Goal: Information Seeking & Learning: Learn about a topic

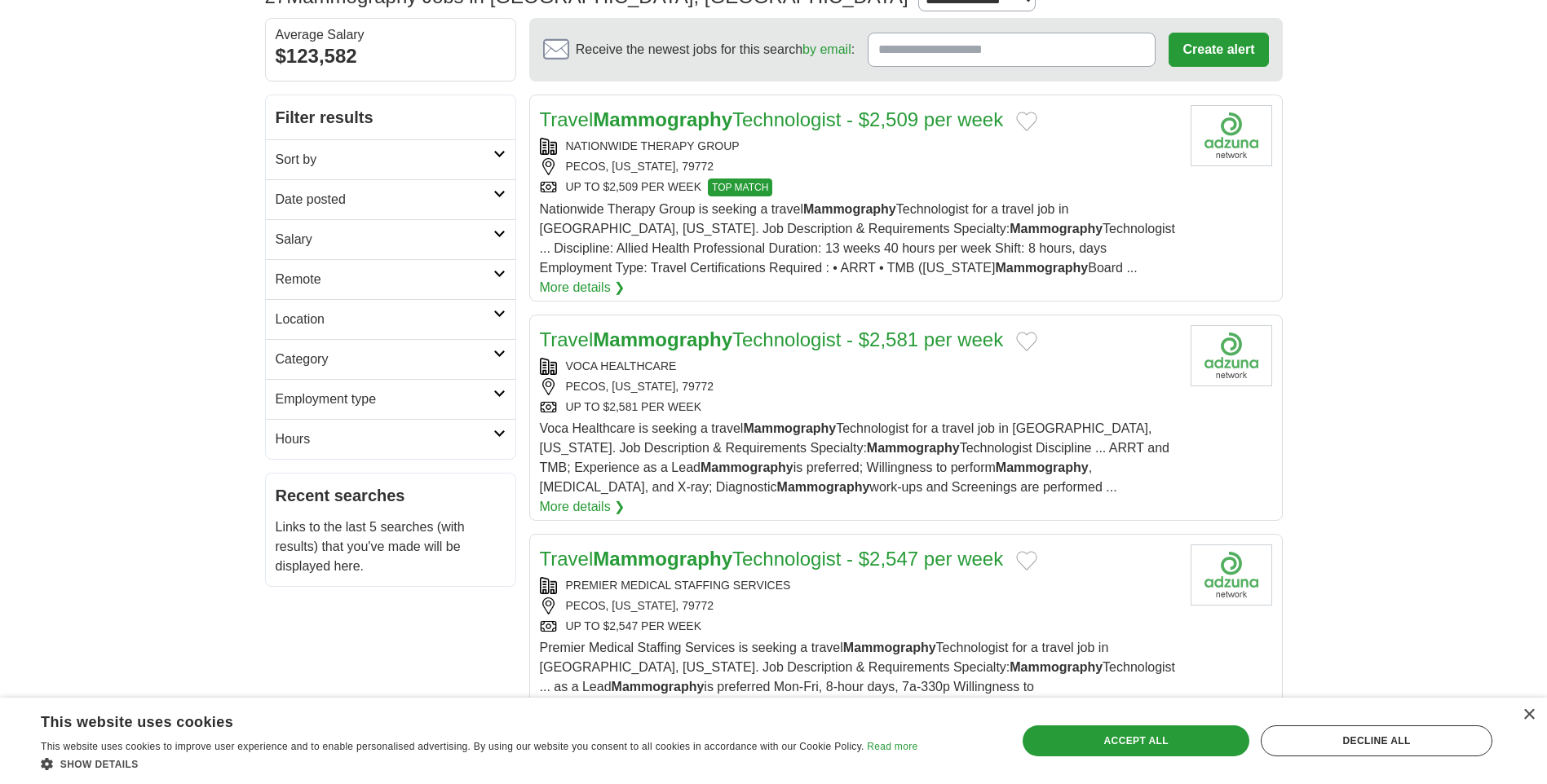
scroll to position [163, 0]
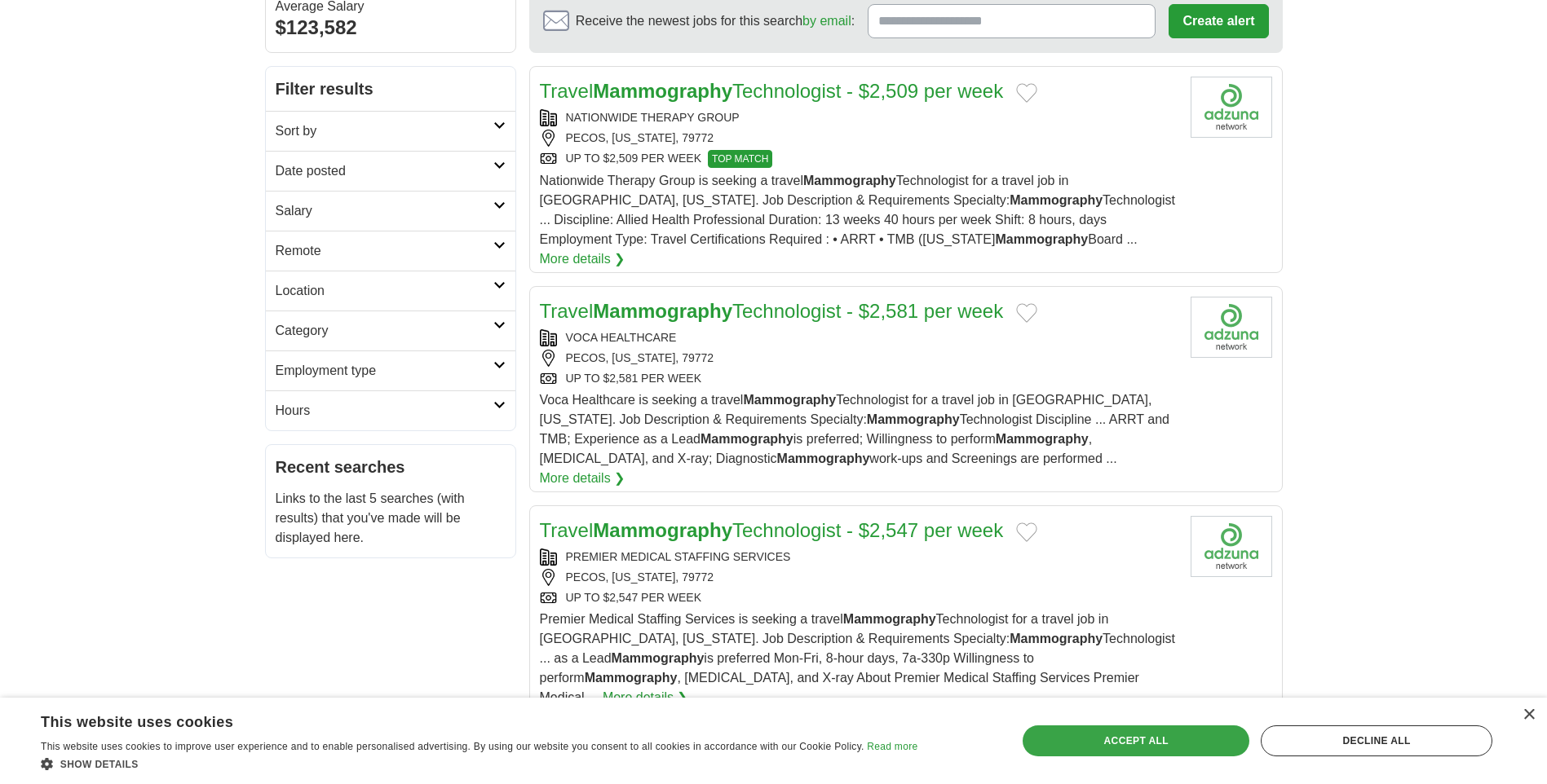
click at [1192, 736] on div "Accept all" at bounding box center [1135, 741] width 226 height 31
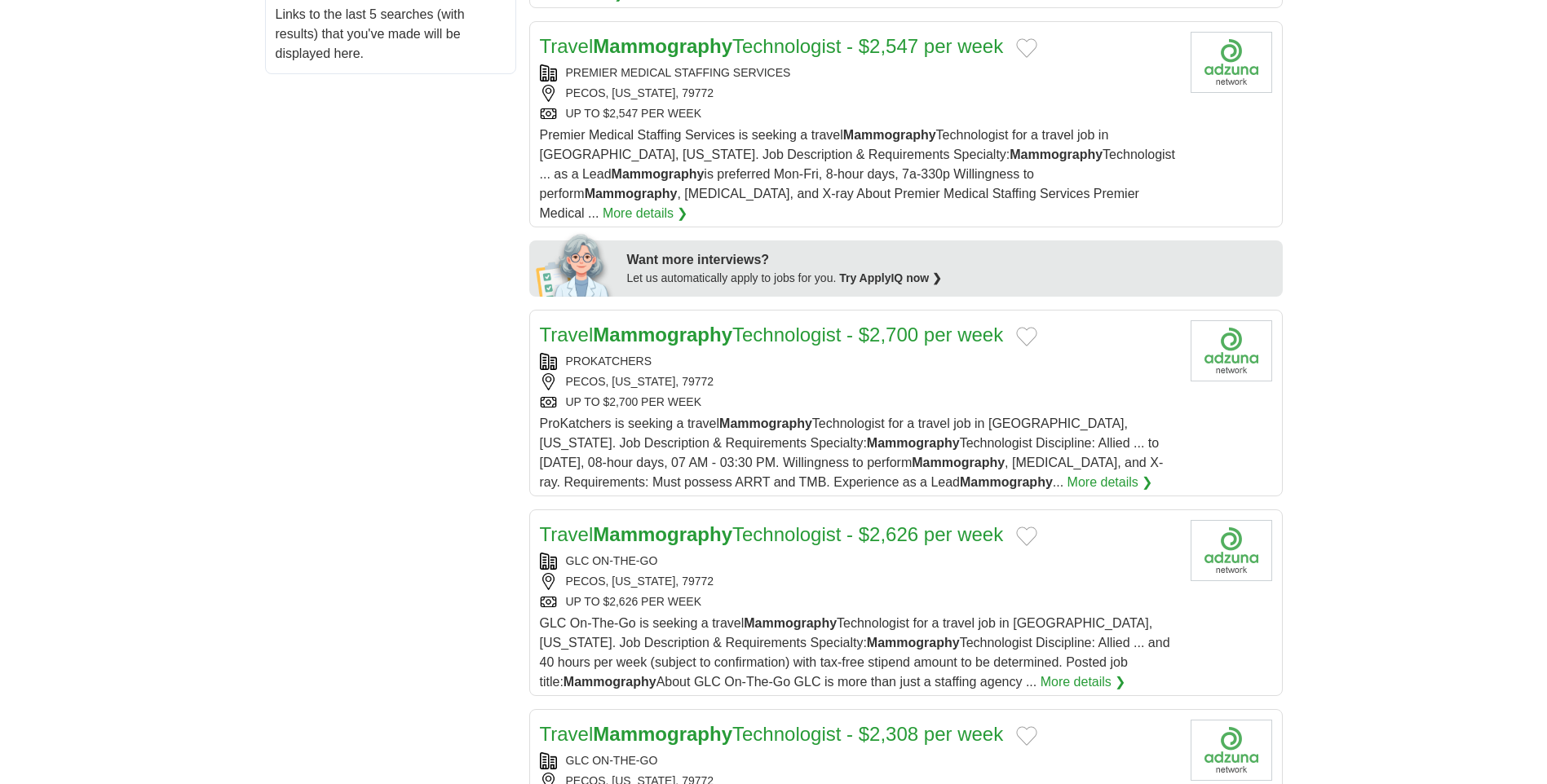
scroll to position [652, 0]
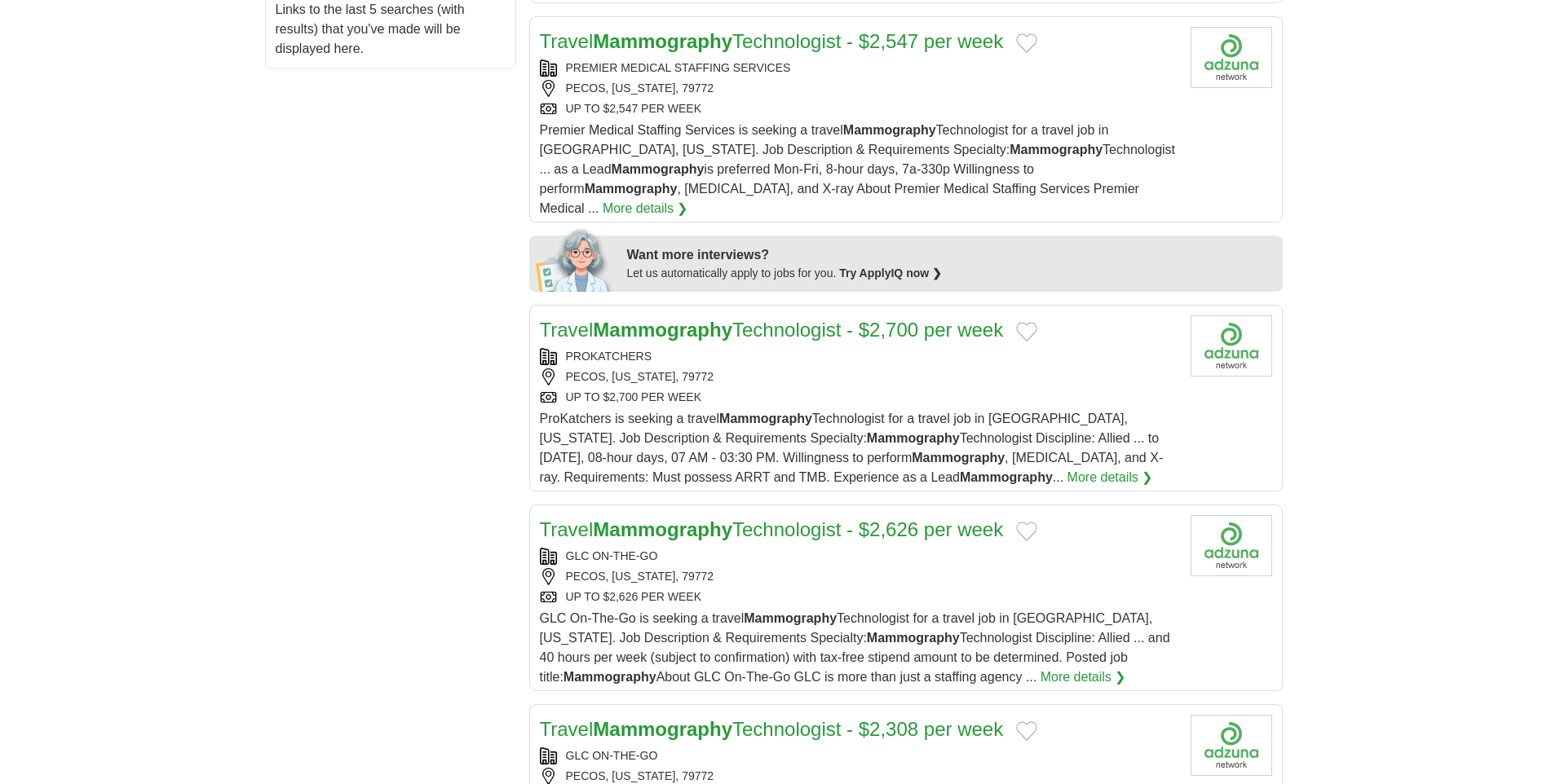
click at [899, 348] on div "PROKATCHERS" at bounding box center [858, 356] width 638 height 17
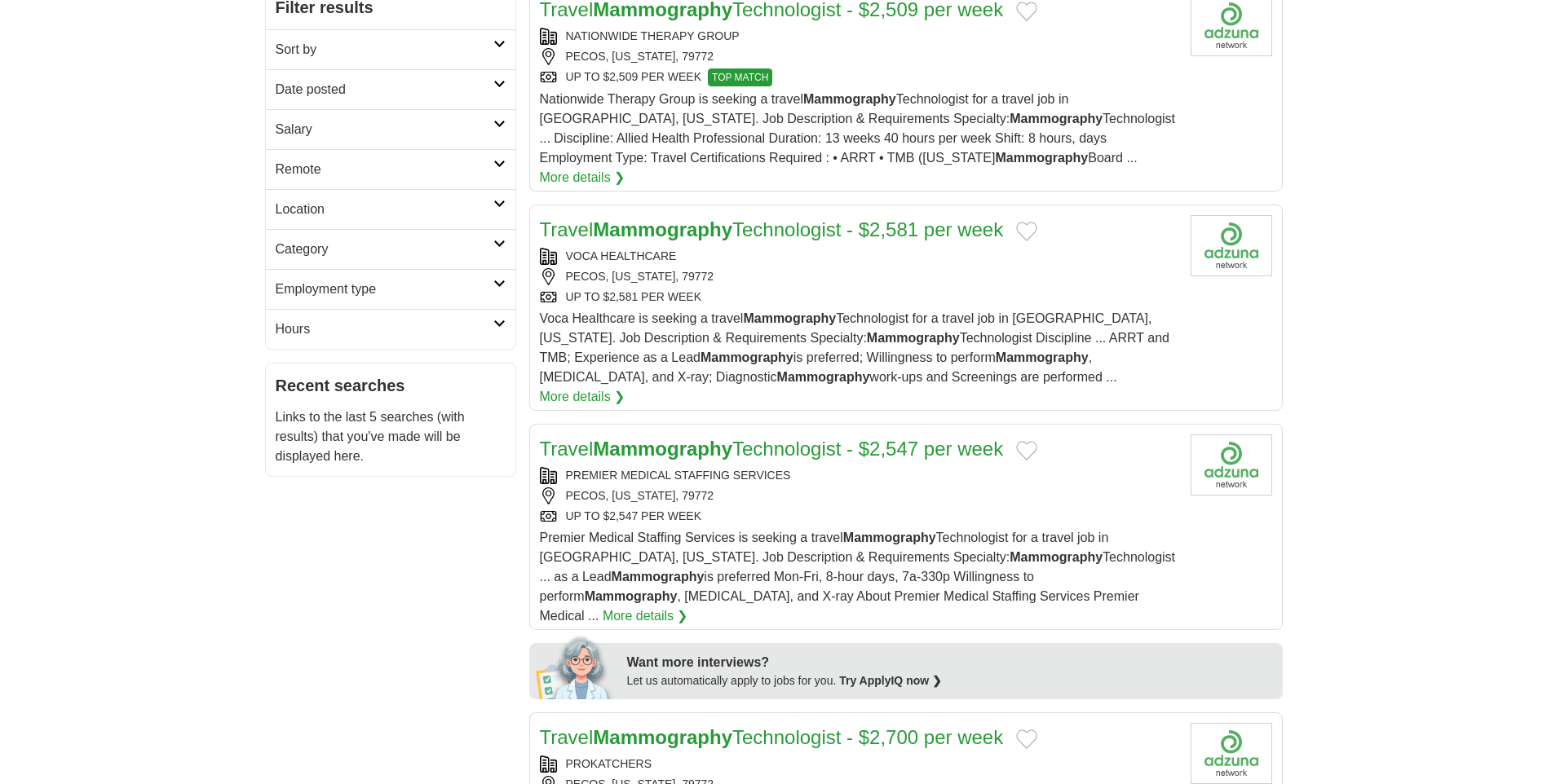
scroll to position [0, 0]
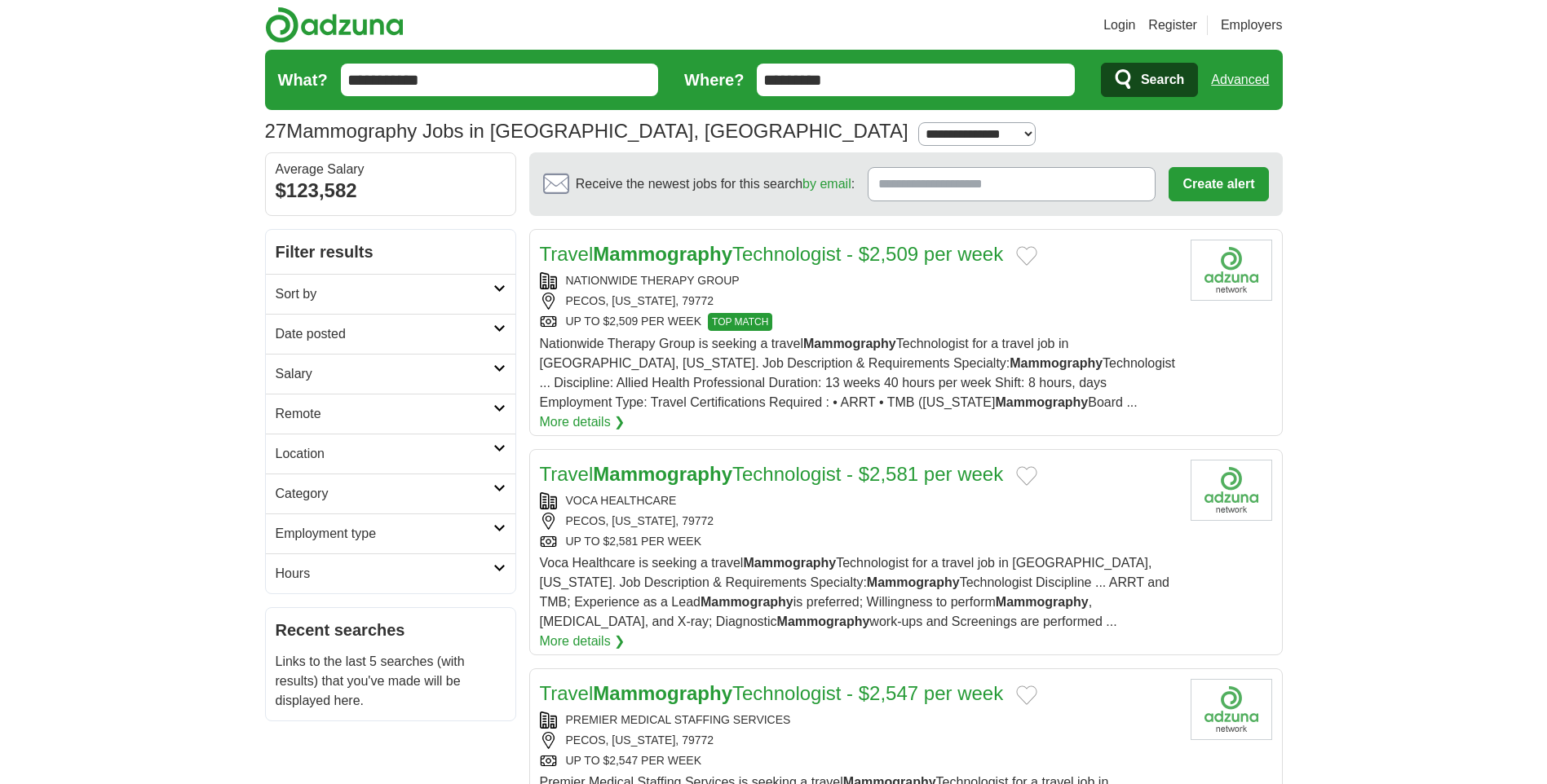
click at [476, 325] on h2 "Date posted" at bounding box center [384, 334] width 218 height 20
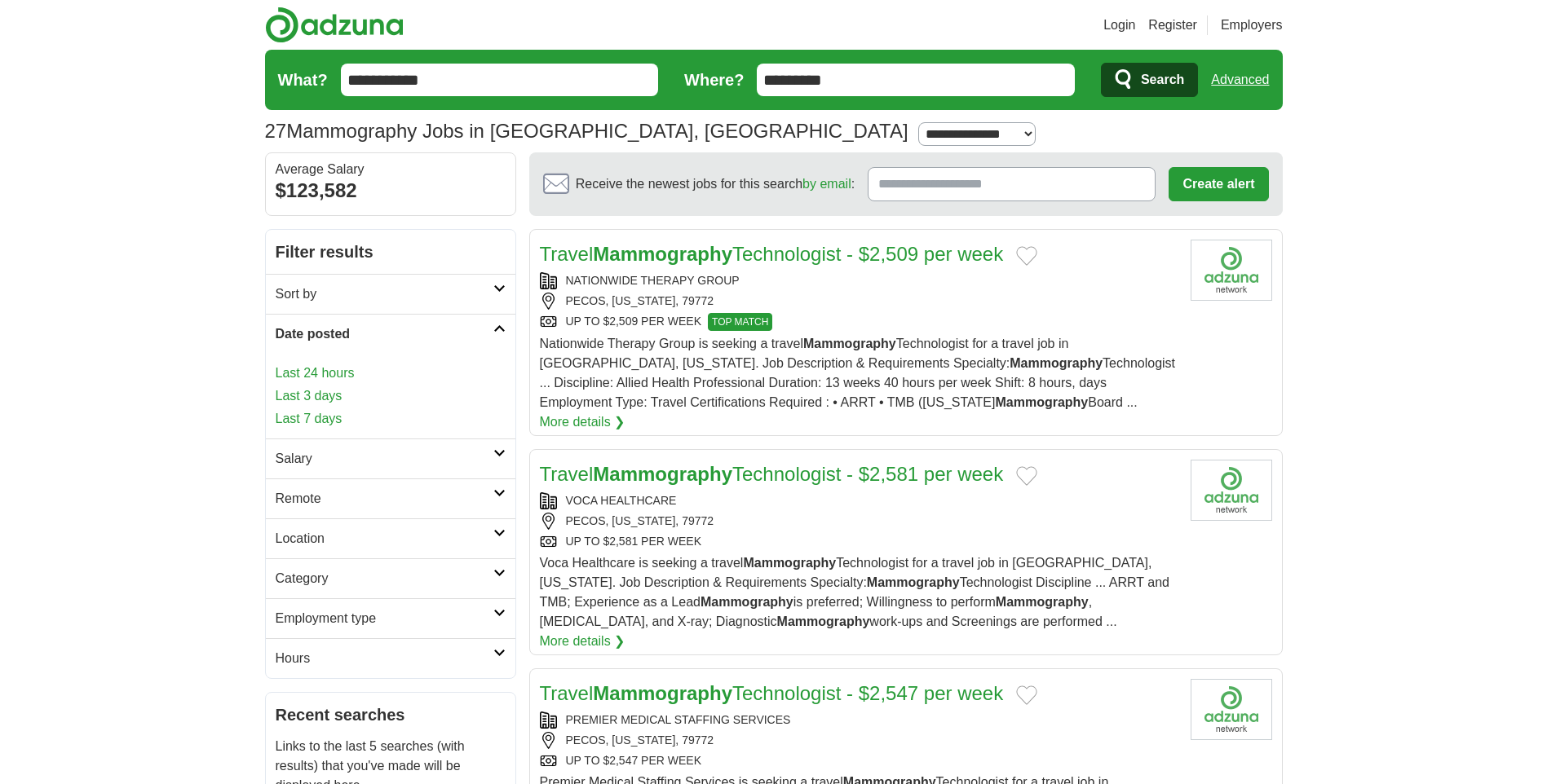
click at [476, 325] on h2 "Date posted" at bounding box center [384, 334] width 218 height 20
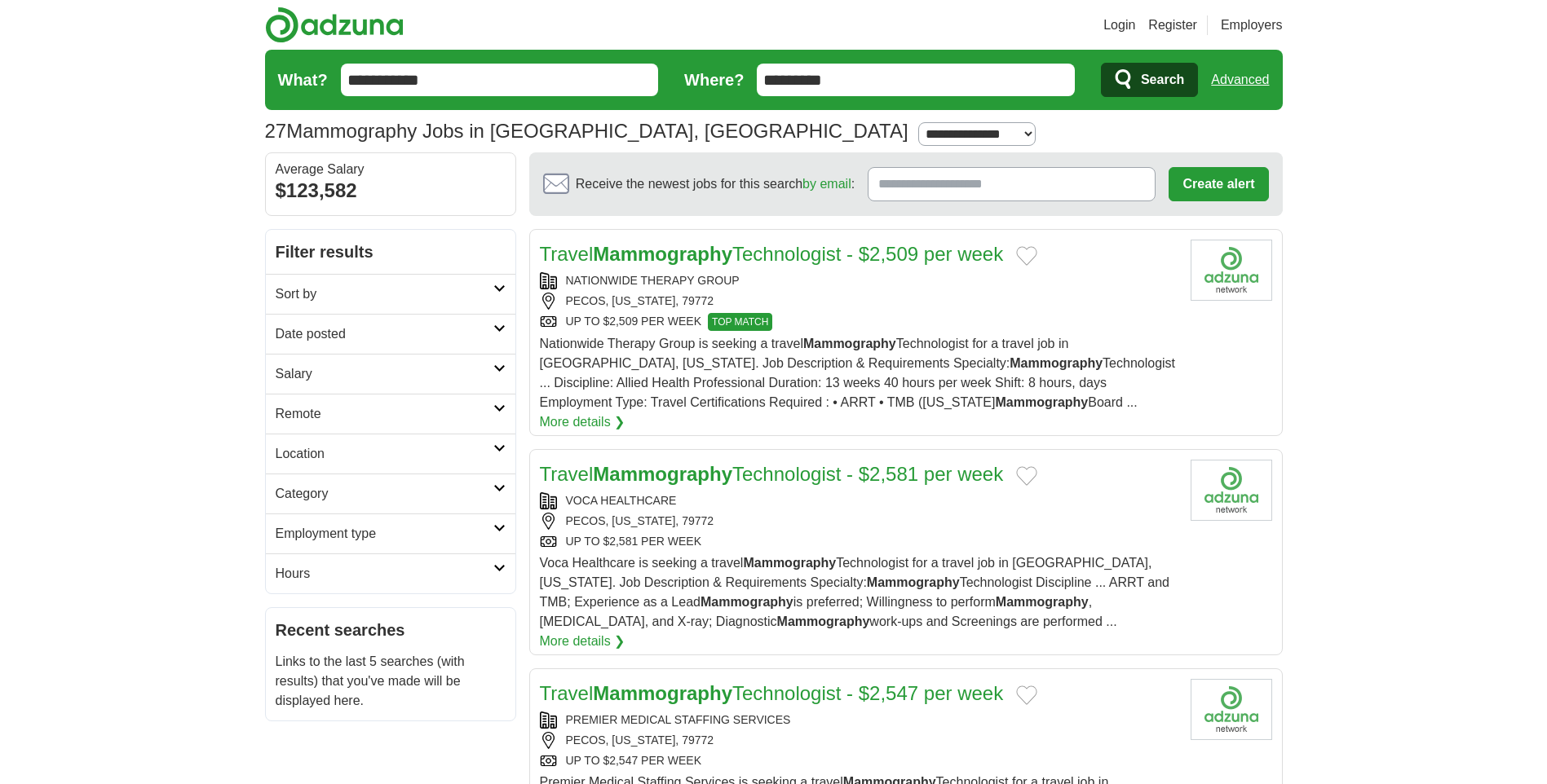
click at [503, 572] on link "Hours" at bounding box center [391, 573] width 250 height 40
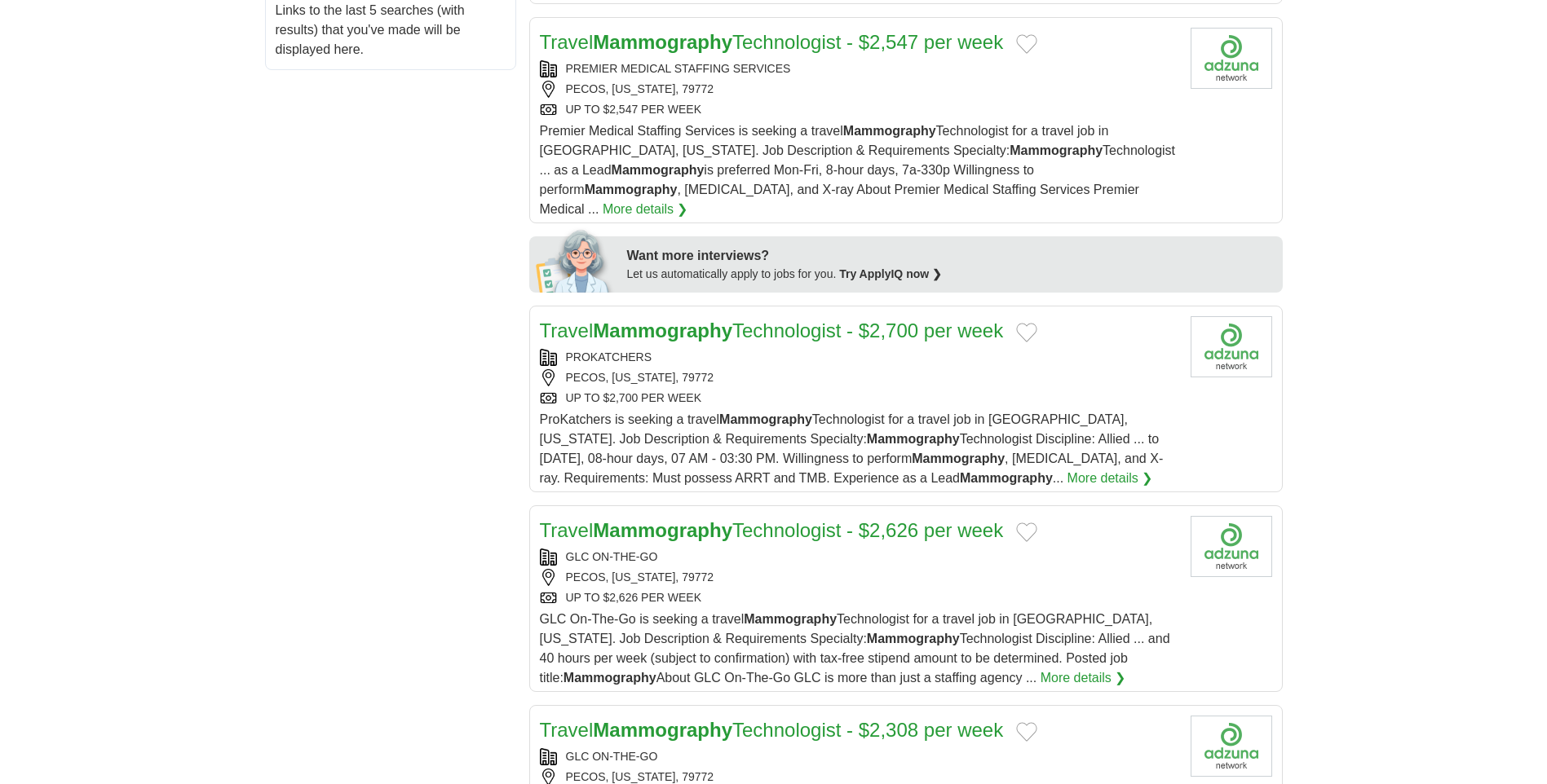
scroll to position [652, 0]
click at [1067, 468] on link "More details ❯" at bounding box center [1110, 478] width 85 height 20
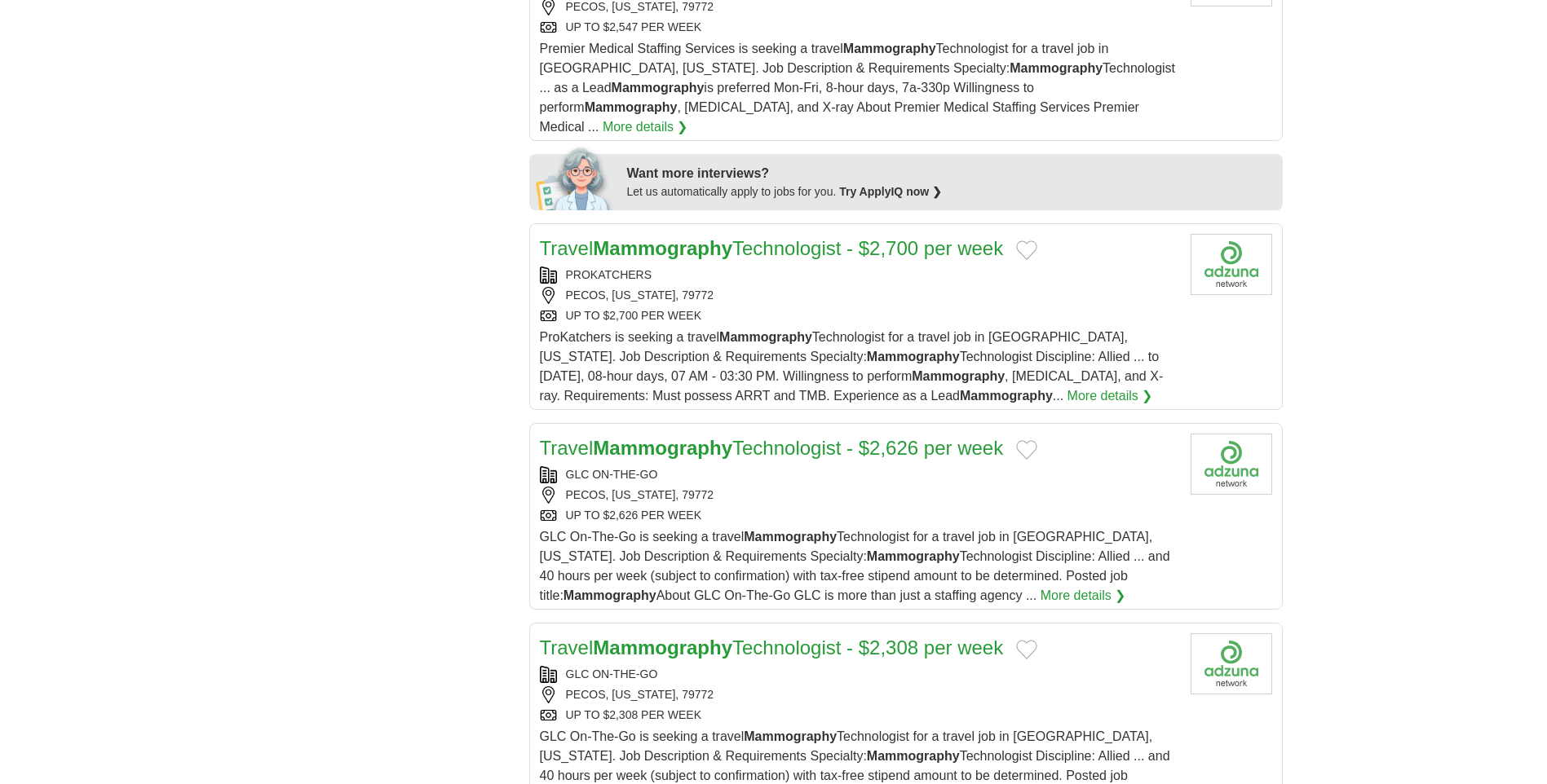
scroll to position [1059, 0]
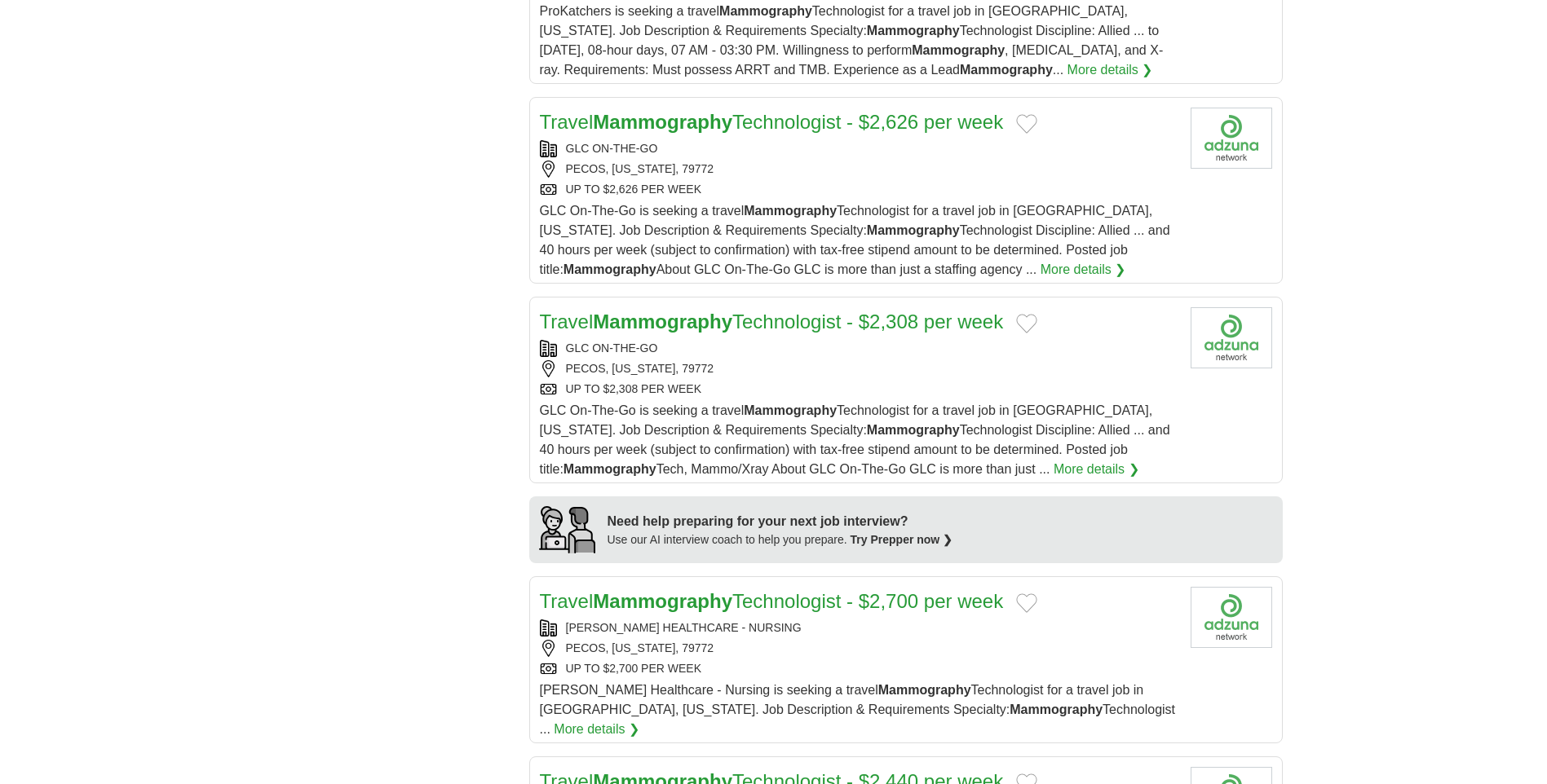
click at [705, 204] on span "GLC On-The-Go is seeking a travel Mammography Technologist for a travel job in …" at bounding box center [855, 240] width 630 height 72
